Goal: Download file/media

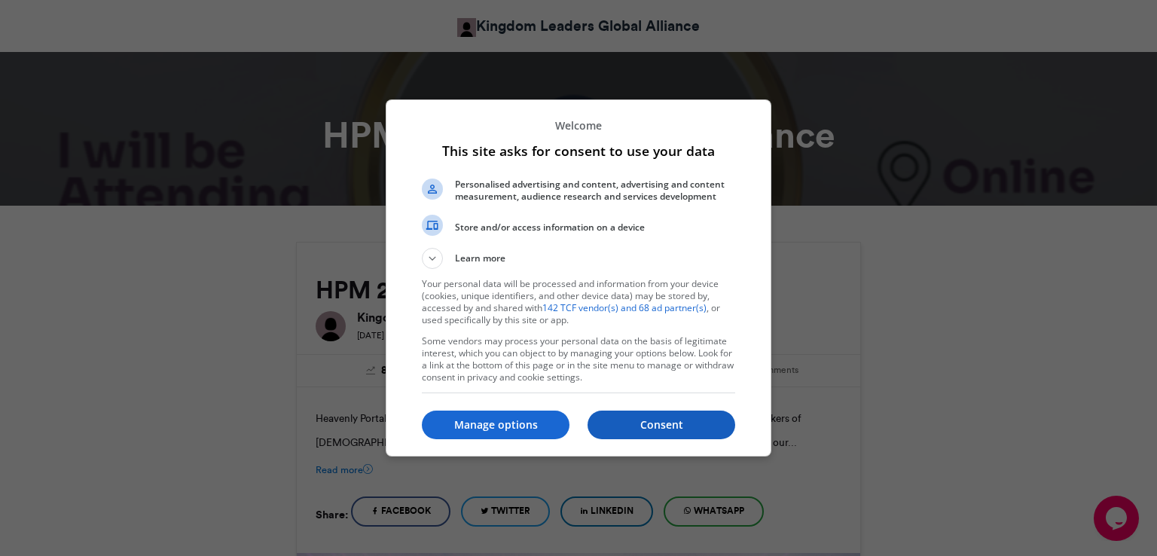
click at [633, 418] on p "Consent" at bounding box center [662, 424] width 148 height 15
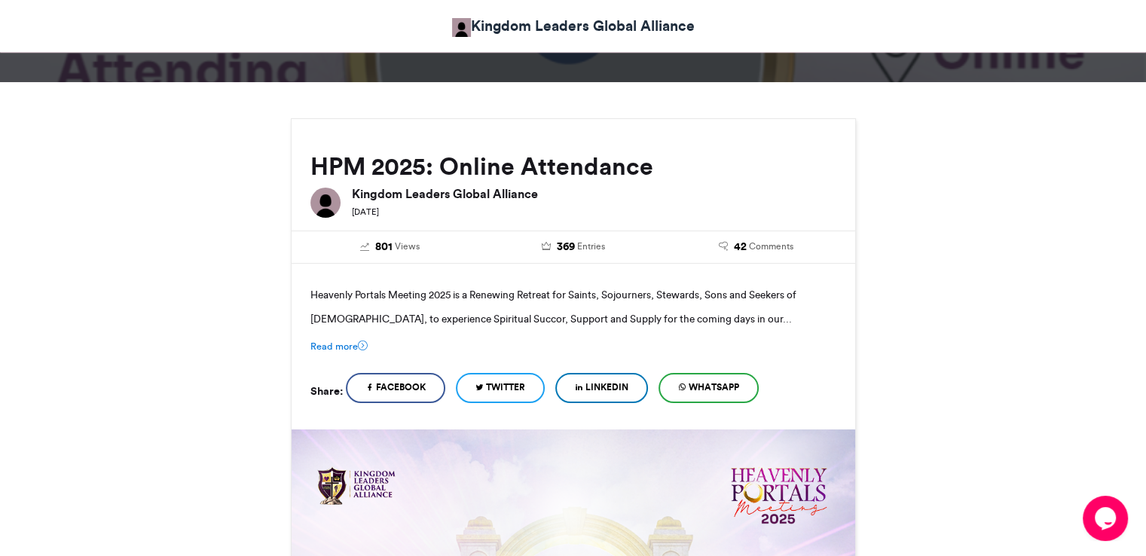
scroll to position [151, 0]
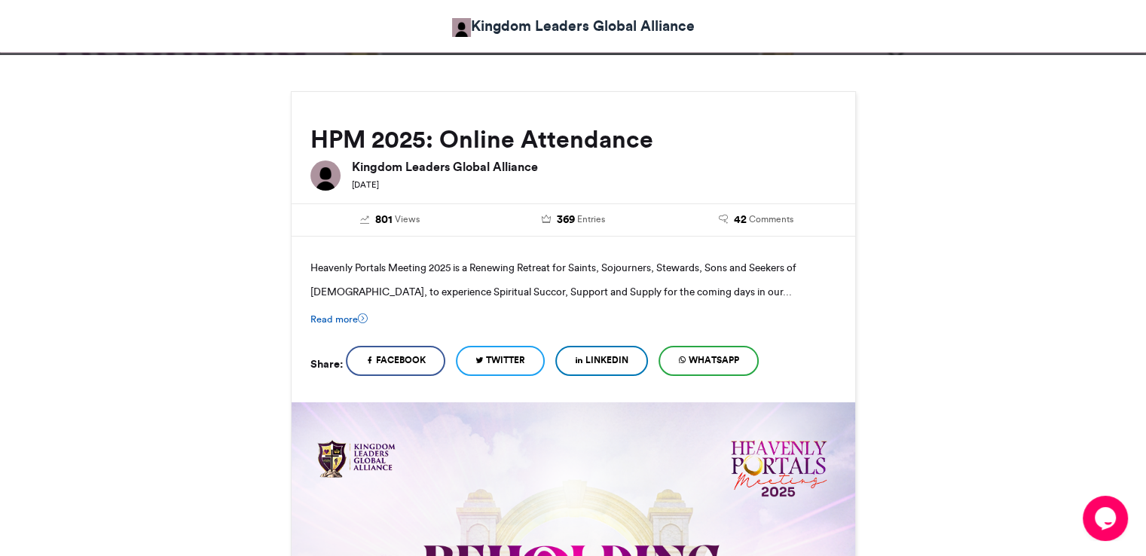
click at [328, 317] on link "Read more" at bounding box center [338, 319] width 57 height 14
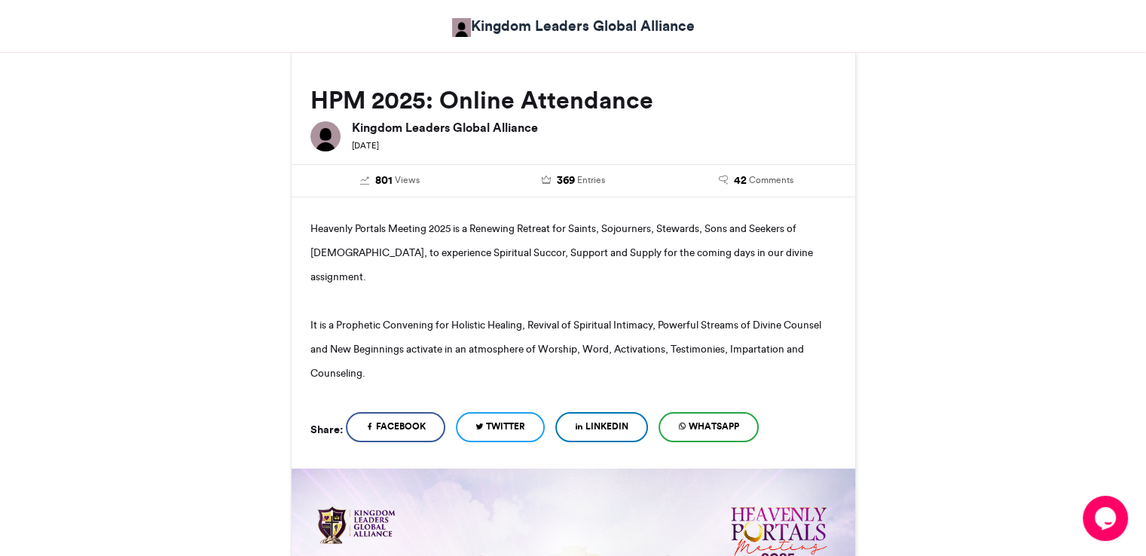
scroll to position [226, 0]
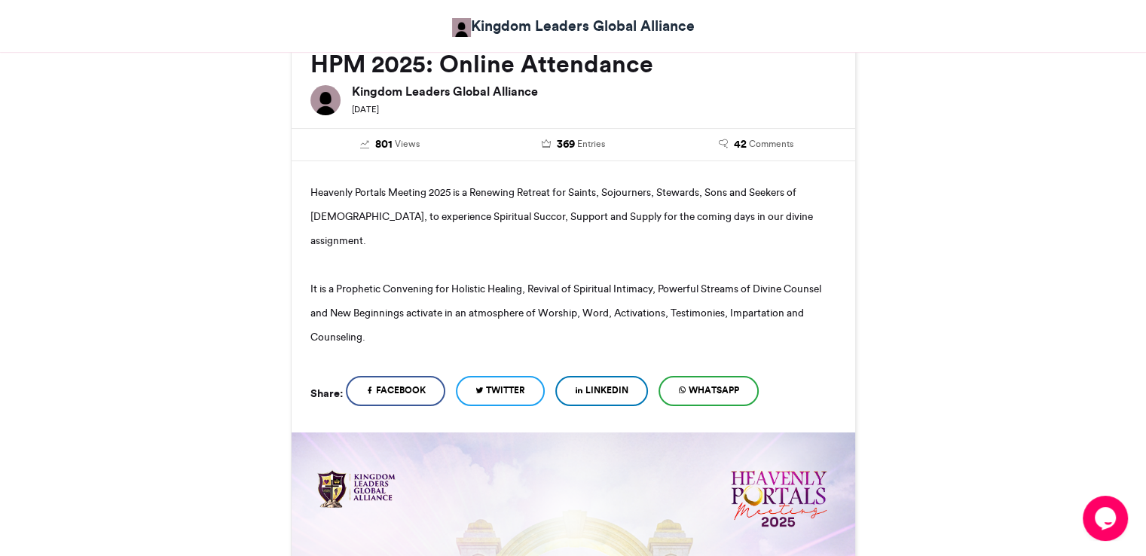
click at [395, 383] on span "Facebook" at bounding box center [401, 390] width 50 height 14
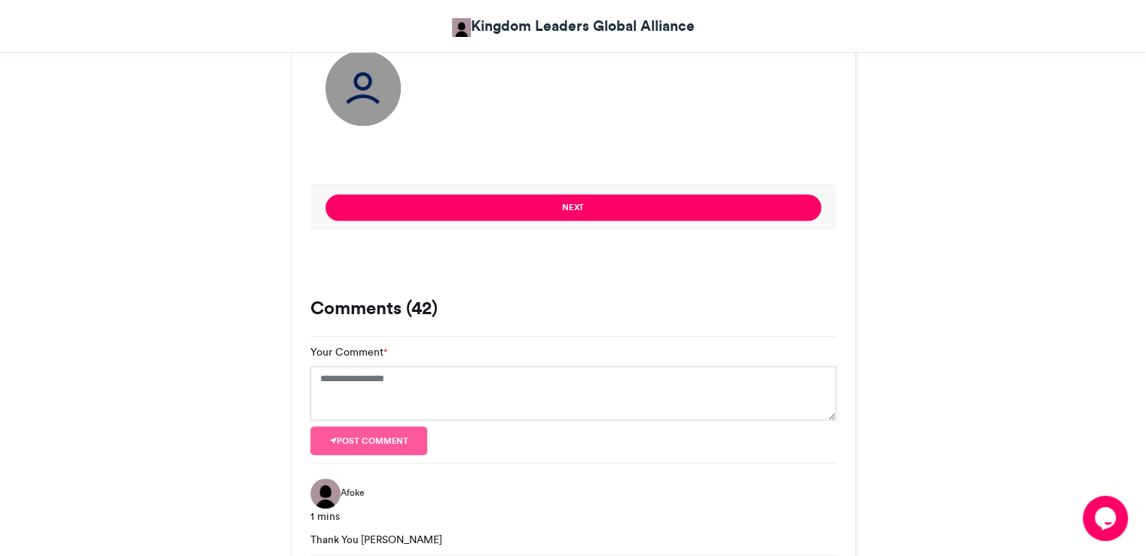
scroll to position [1280, 0]
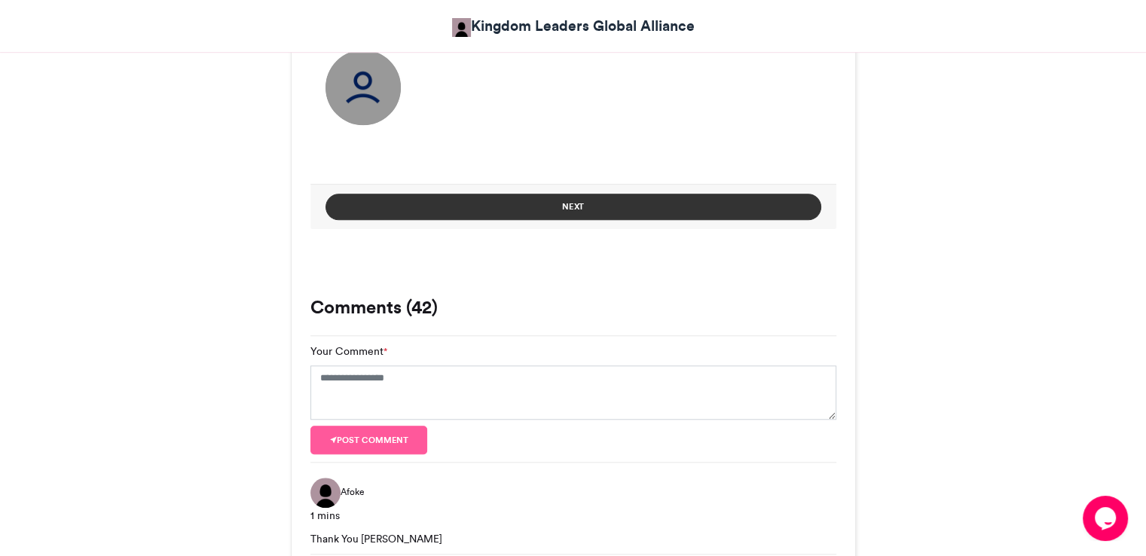
click at [606, 194] on button "Next" at bounding box center [573, 207] width 496 height 26
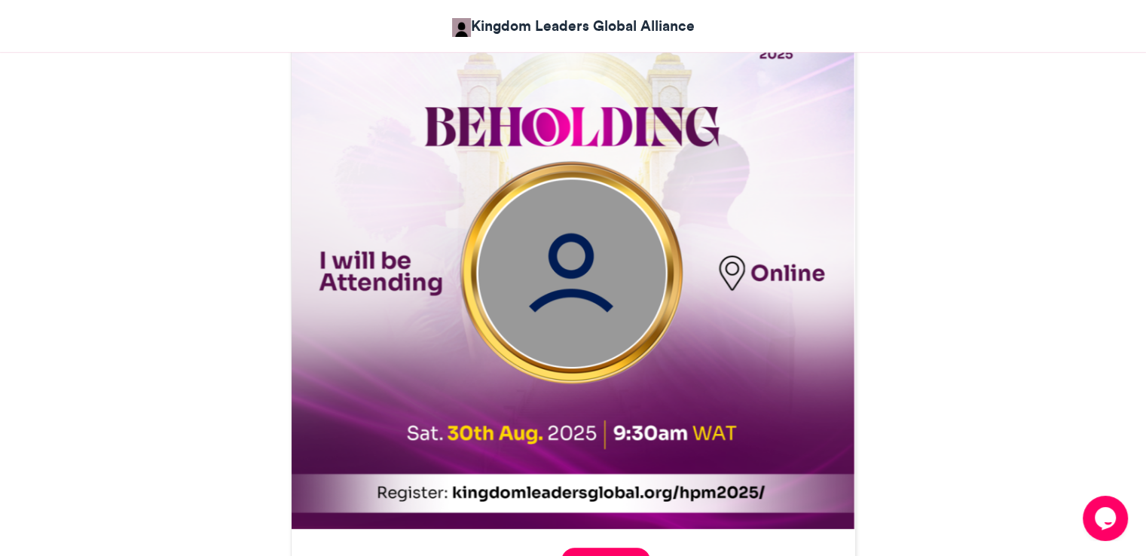
scroll to position [768, 0]
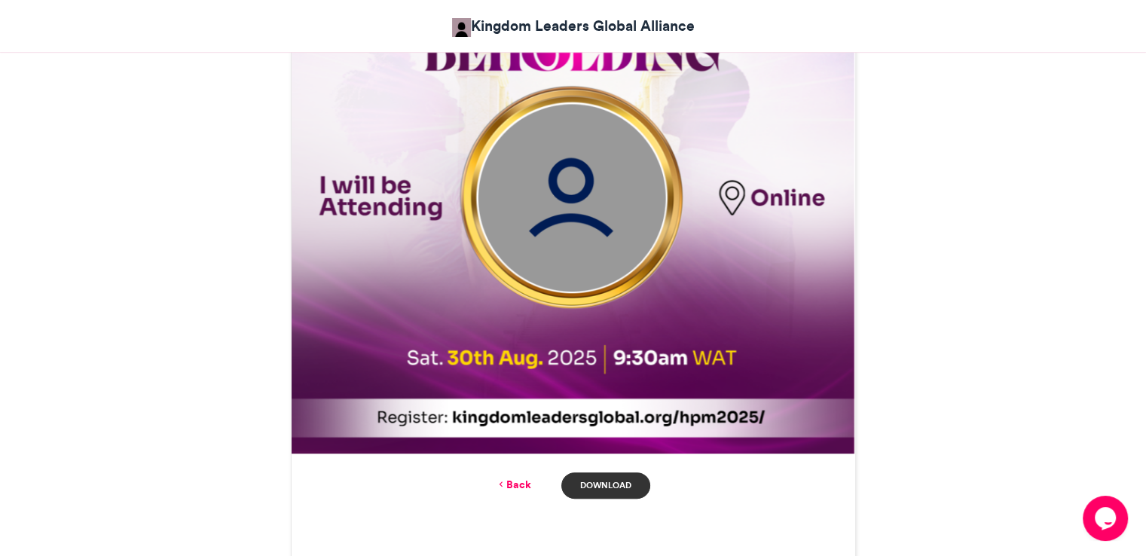
click at [610, 472] on link "Download" at bounding box center [605, 485] width 88 height 26
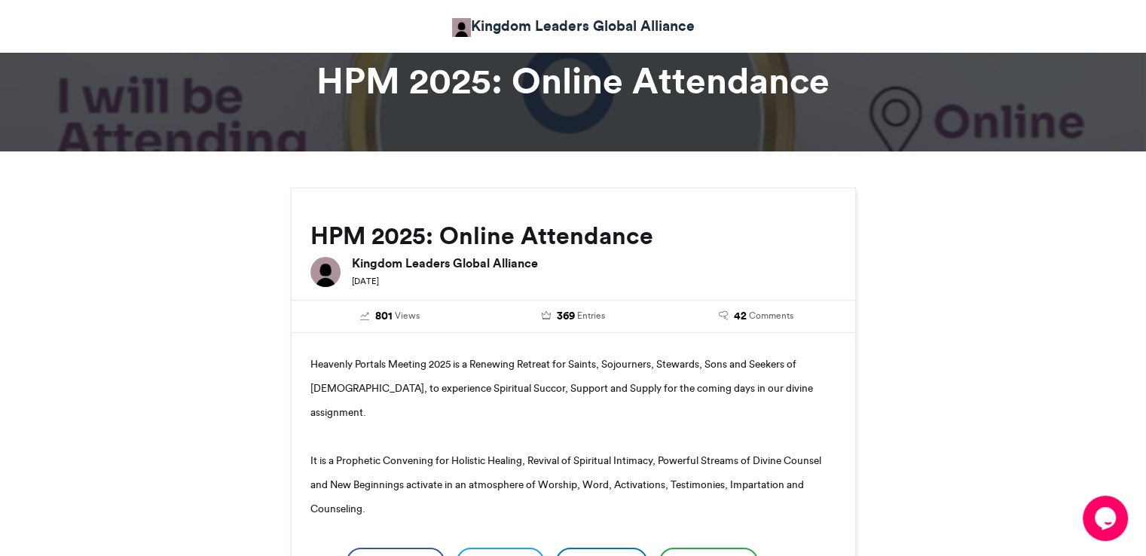
scroll to position [0, 0]
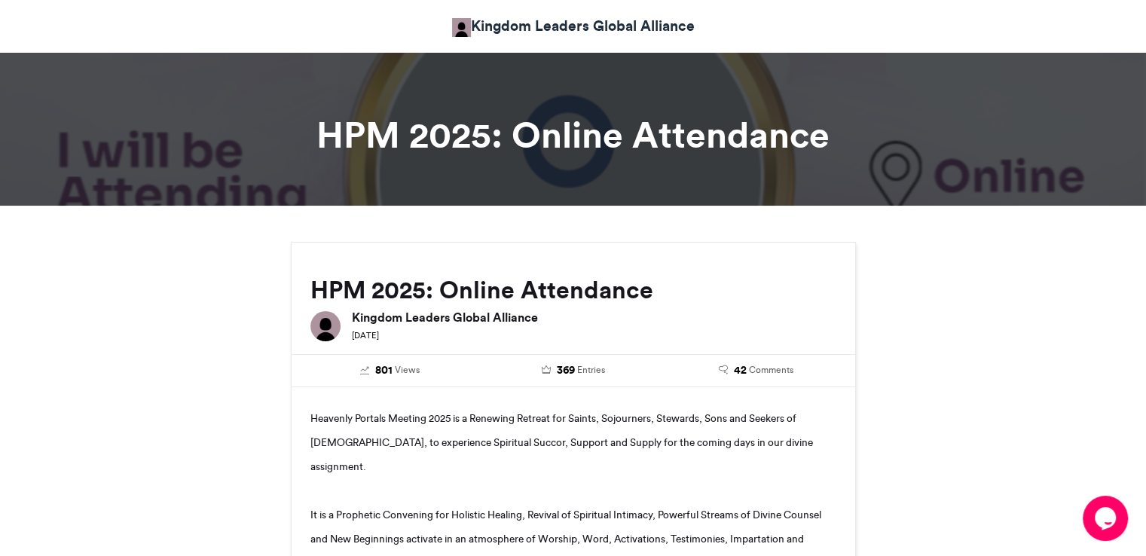
click at [299, 31] on div "Kingdom Leaders Global Alliance" at bounding box center [573, 26] width 836 height 37
click at [621, 20] on link "Kingdom Leaders Global Alliance" at bounding box center [573, 26] width 243 height 22
